Goal: Entertainment & Leisure: Consume media (video, audio)

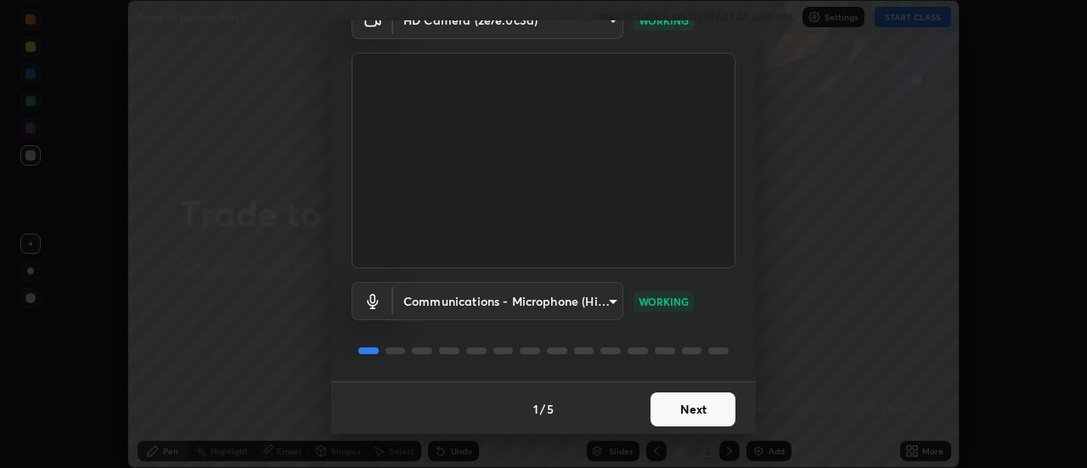
scroll to position [89, 0]
click at [685, 402] on button "Next" at bounding box center [692, 408] width 85 height 34
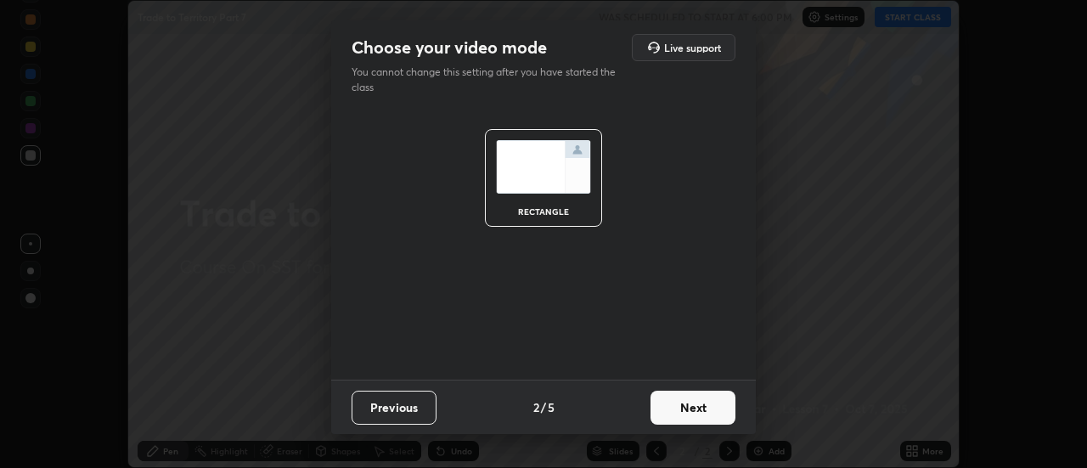
click at [689, 409] on button "Next" at bounding box center [692, 408] width 85 height 34
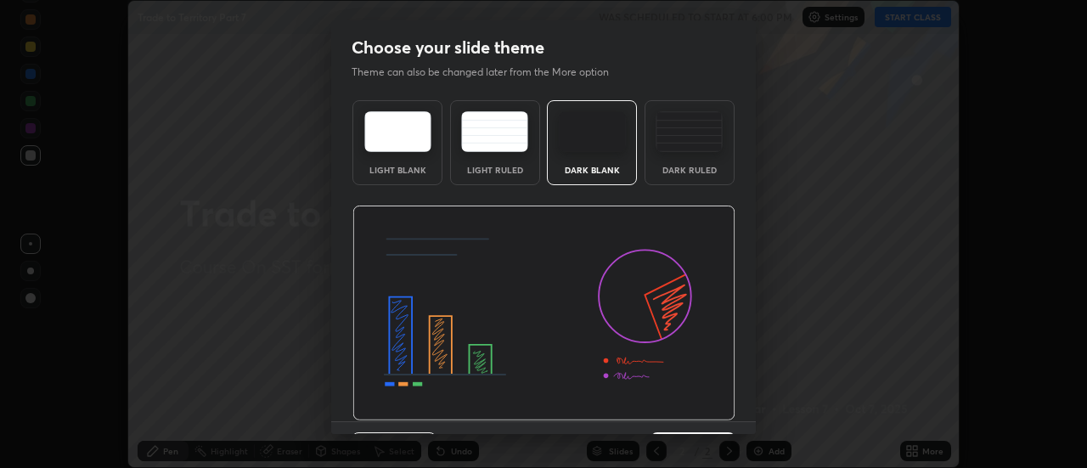
scroll to position [42, 0]
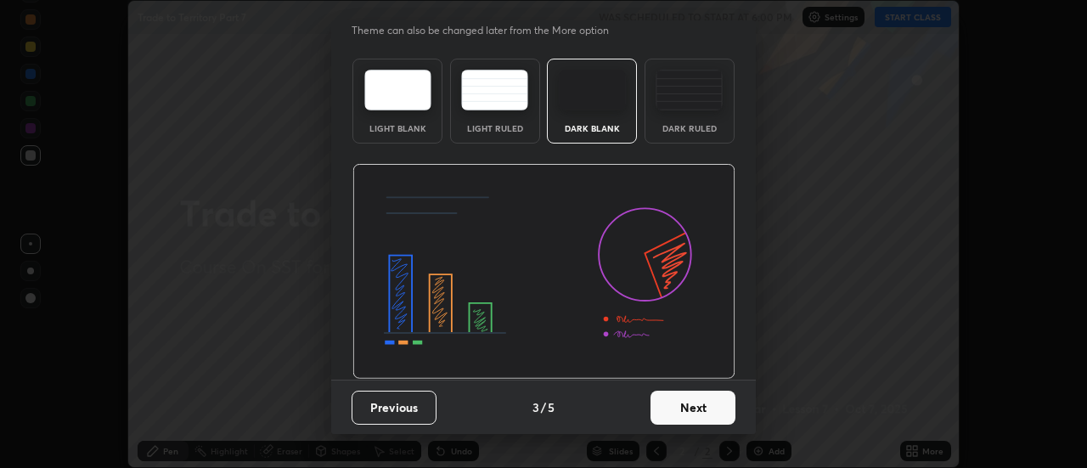
click at [678, 407] on button "Next" at bounding box center [692, 408] width 85 height 34
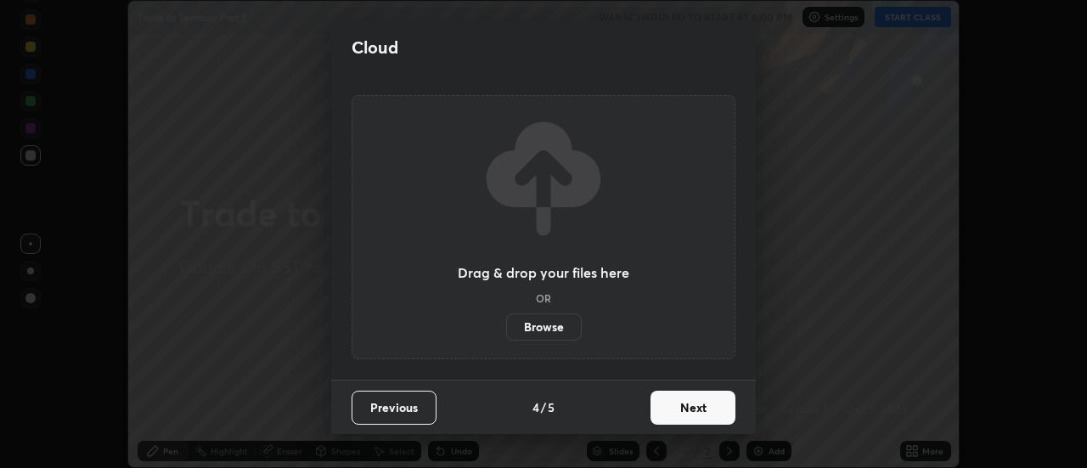
click at [675, 410] on button "Next" at bounding box center [692, 408] width 85 height 34
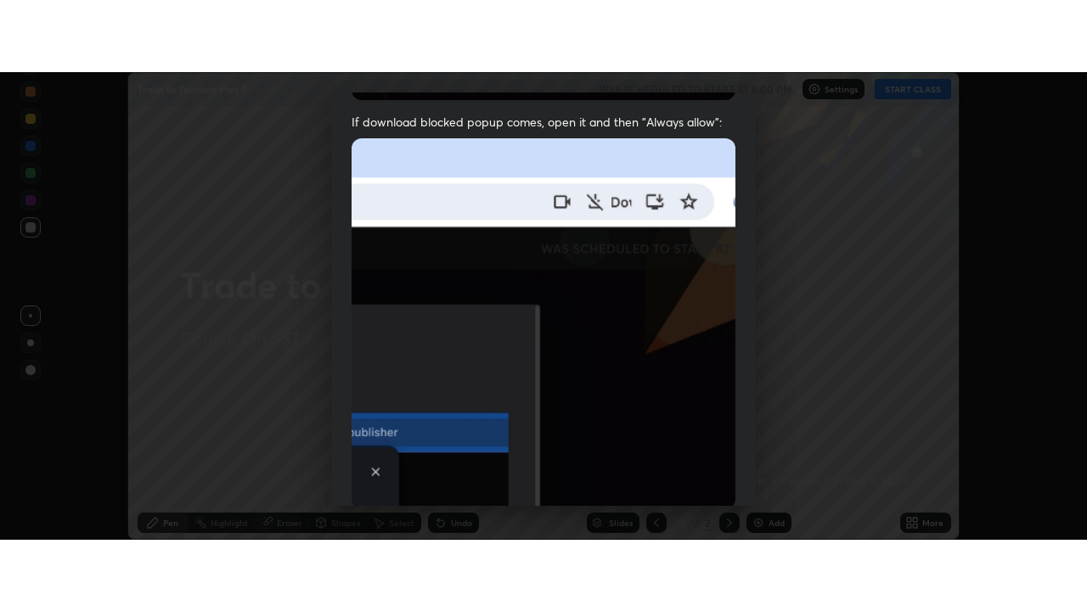
scroll to position [436, 0]
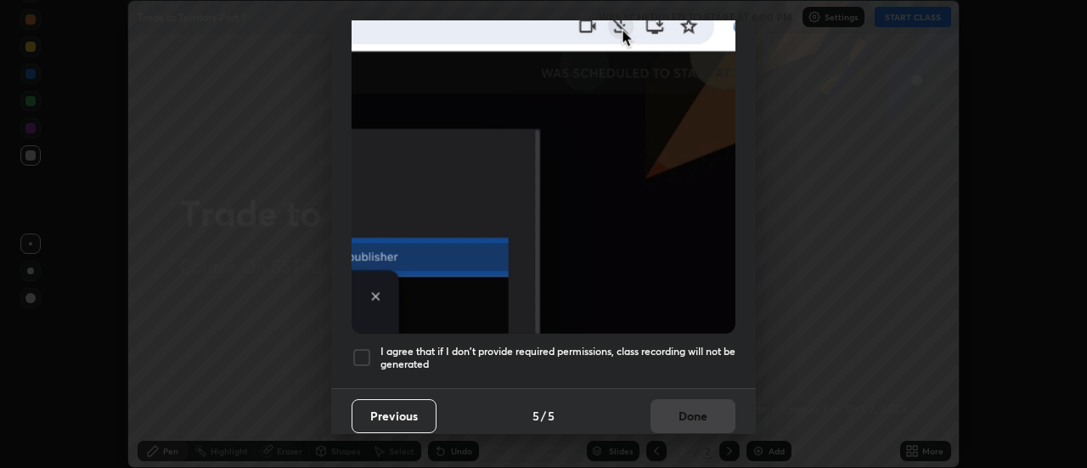
click at [371, 351] on div at bounding box center [361, 357] width 20 height 20
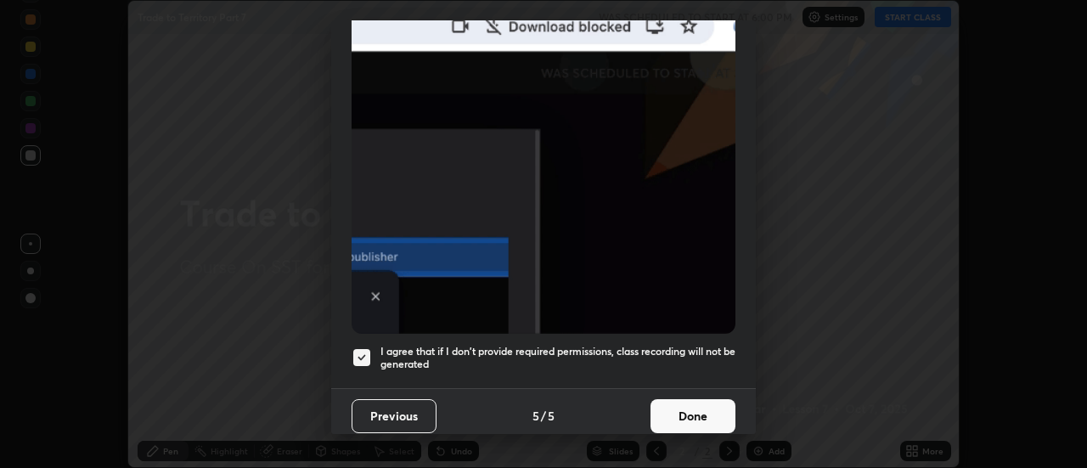
click at [687, 406] on button "Done" at bounding box center [692, 416] width 85 height 34
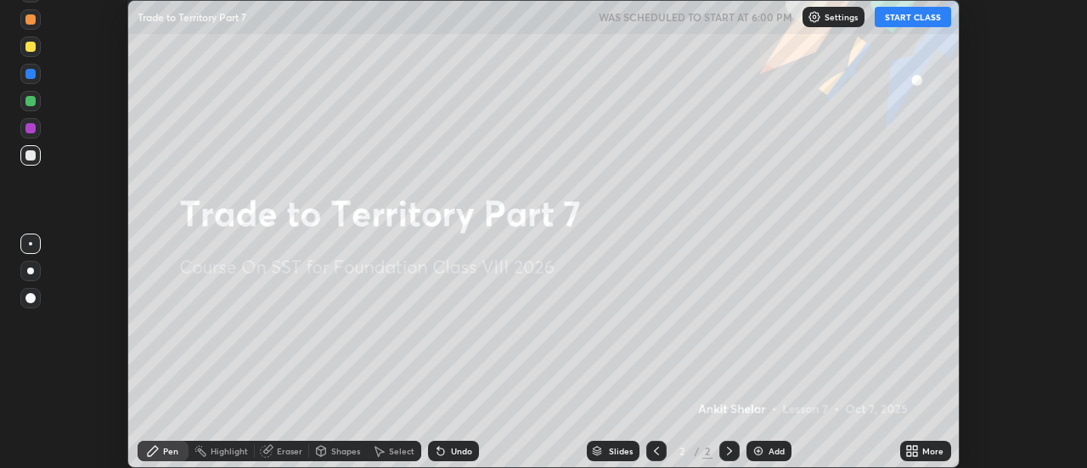
click at [906, 16] on button "START CLASS" at bounding box center [912, 17] width 76 height 20
click at [921, 450] on div "More" at bounding box center [925, 451] width 51 height 20
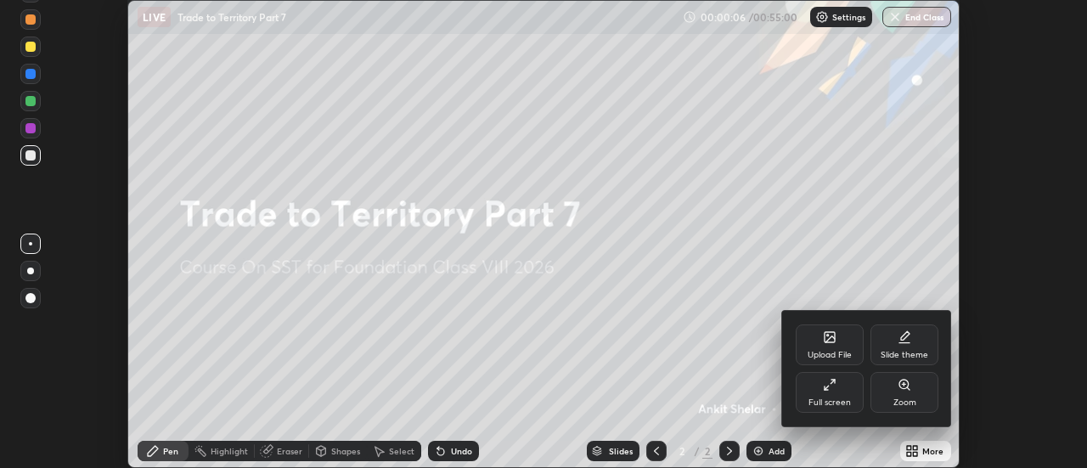
click at [835, 391] on div "Full screen" at bounding box center [829, 392] width 68 height 41
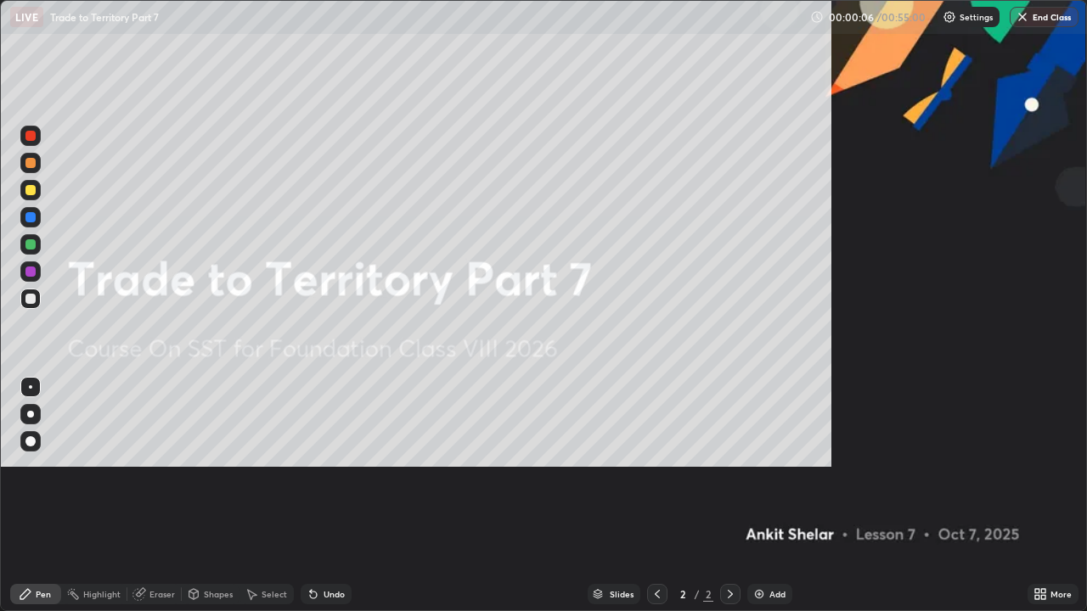
scroll to position [611, 1087]
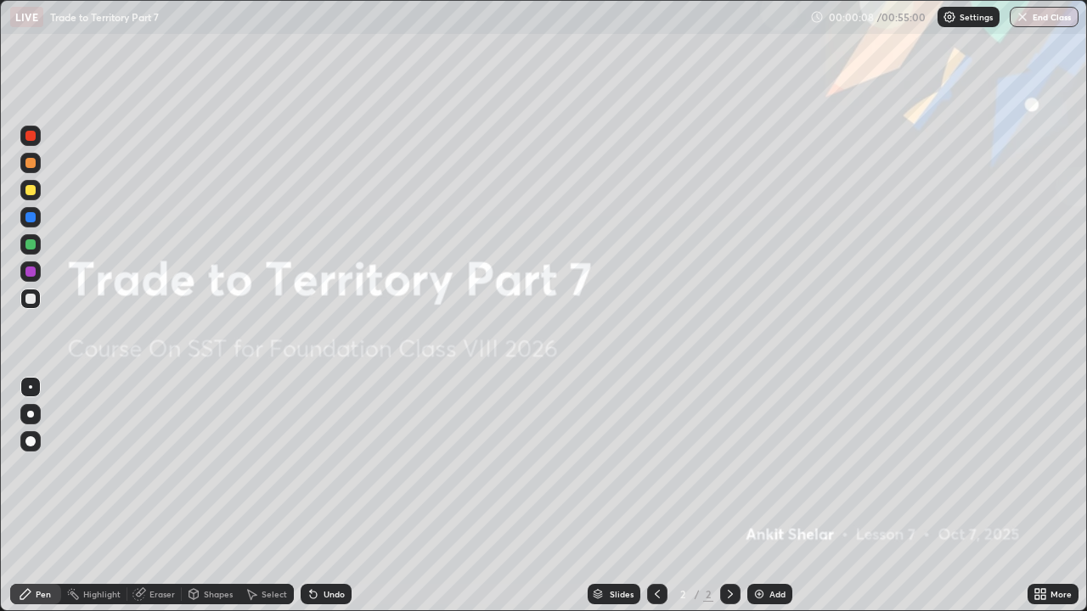
click at [757, 467] on img at bounding box center [759, 594] width 14 height 14
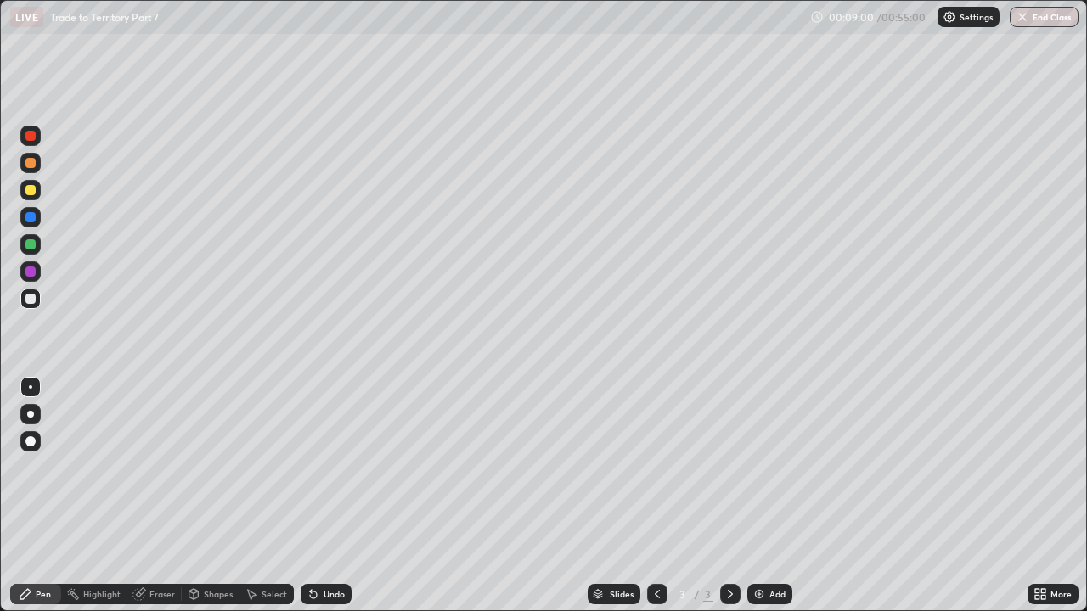
click at [766, 467] on div "Add" at bounding box center [769, 594] width 45 height 20
click at [656, 467] on icon at bounding box center [657, 594] width 5 height 8
click at [720, 467] on div at bounding box center [730, 594] width 20 height 20
click at [763, 467] on div "Add" at bounding box center [769, 594] width 45 height 20
click at [32, 216] on div at bounding box center [30, 217] width 10 height 10
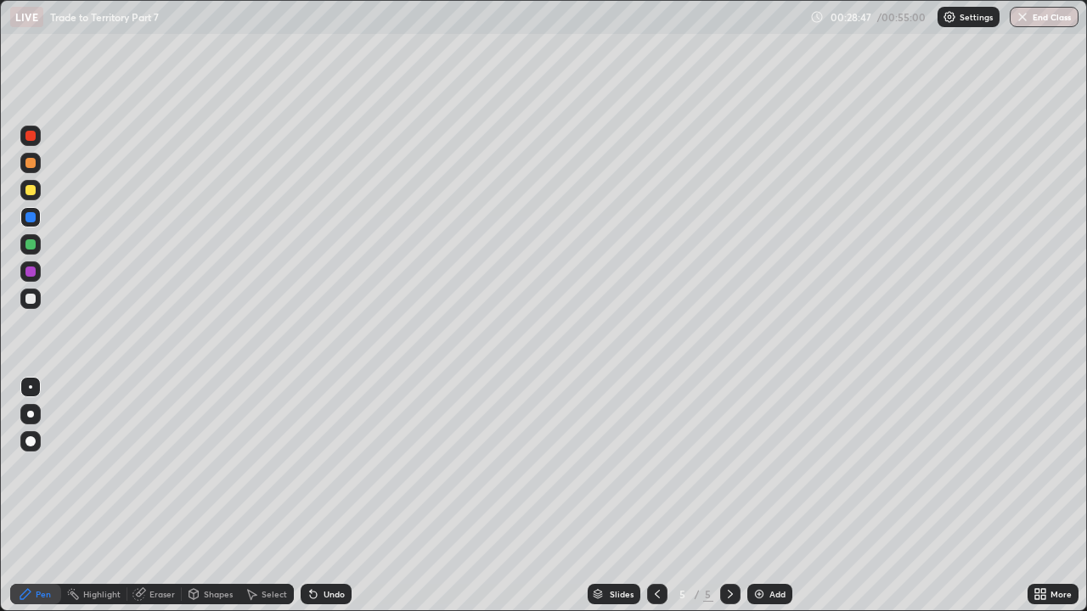
click at [33, 296] on div at bounding box center [30, 299] width 10 height 10
click at [162, 467] on div "Eraser" at bounding box center [161, 594] width 25 height 8
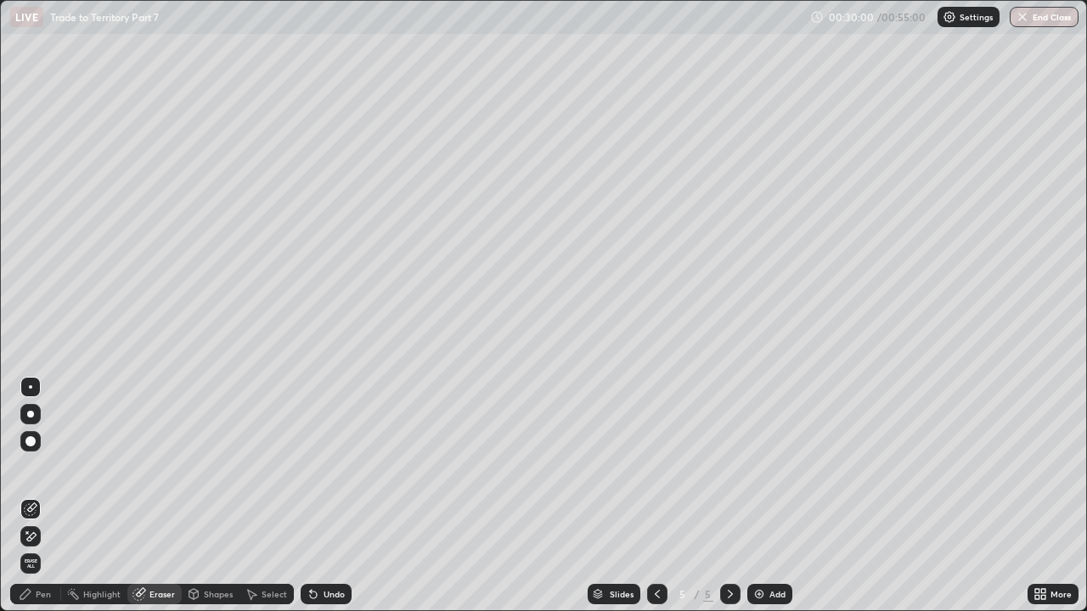
click at [48, 467] on div "Pen" at bounding box center [43, 594] width 15 height 8
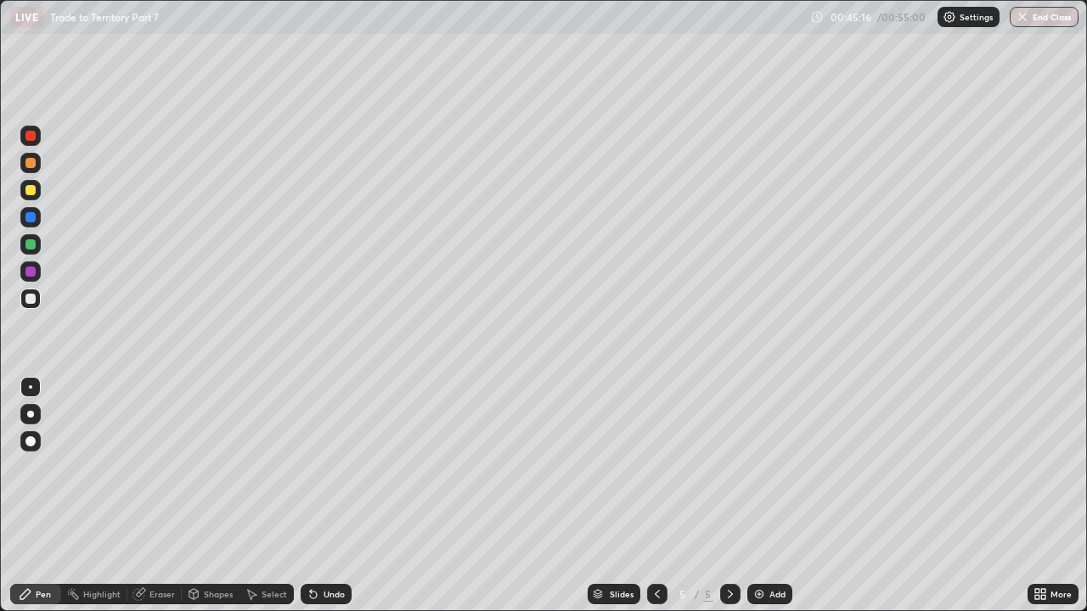
click at [1037, 21] on button "End Class" at bounding box center [1043, 17] width 69 height 20
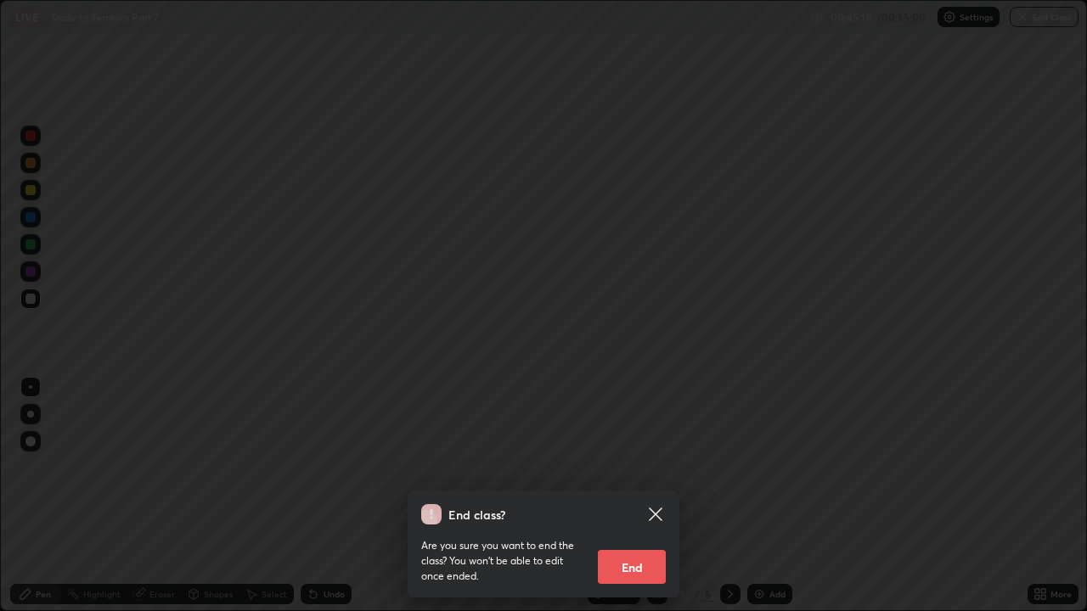
click at [648, 467] on button "End" at bounding box center [632, 567] width 68 height 34
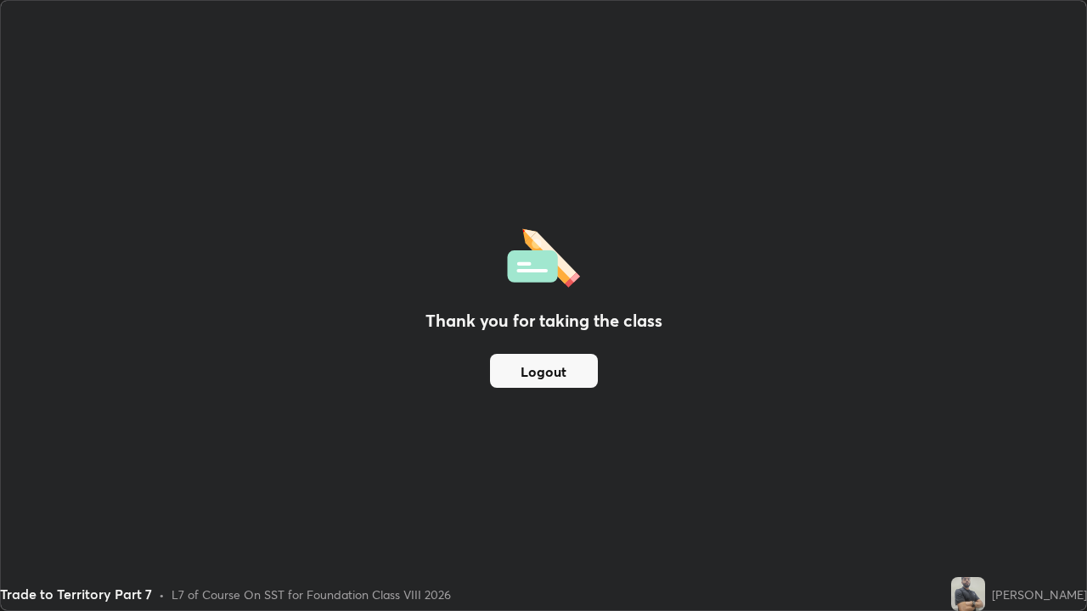
click at [683, 230] on div "Thank you for taking the class Logout" at bounding box center [543, 306] width 1085 height 610
